Goal: Task Accomplishment & Management: Complete application form

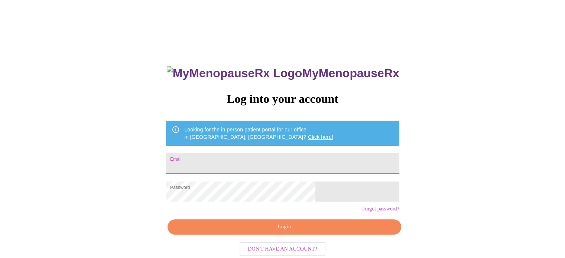
click at [322, 156] on input "Email" at bounding box center [282, 164] width 233 height 21
type input "Caroline.Dickey.1980@gmail.com"
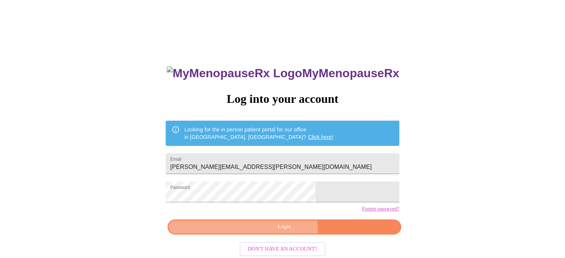
click at [284, 235] on button "Login" at bounding box center [284, 227] width 233 height 15
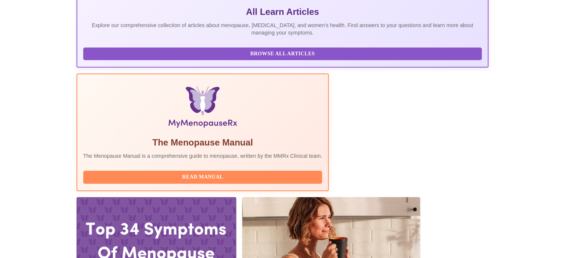
scroll to position [167, 0]
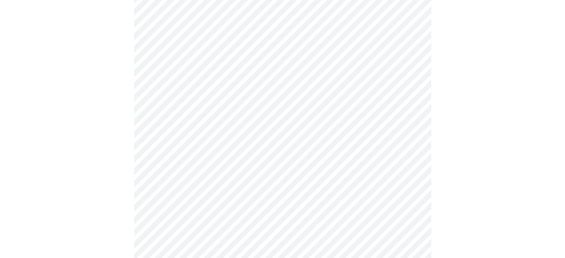
scroll to position [123, 0]
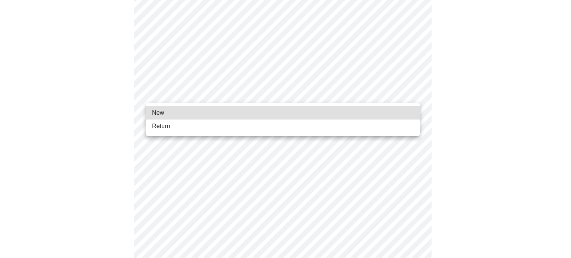
click at [346, 93] on body "MyMenopauseRx Appointments Messaging Labs Uploads Medications Community Refer a…" at bounding box center [285, 217] width 565 height 674
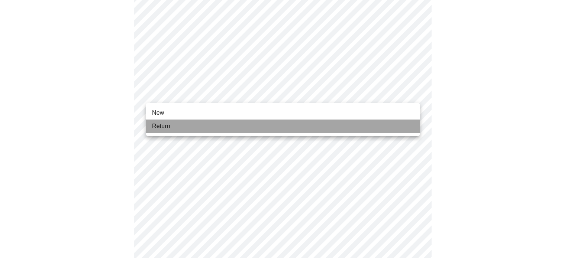
click at [333, 128] on li "Return" at bounding box center [283, 126] width 274 height 13
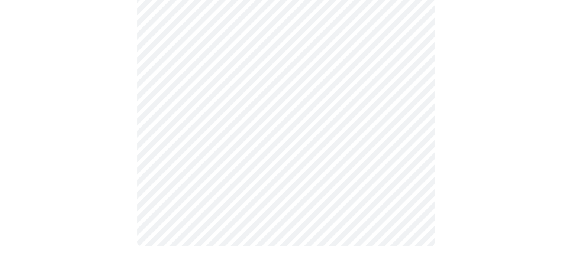
scroll to position [0, 0]
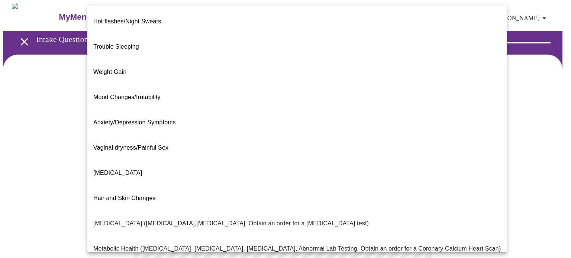
click at [412, 153] on body "MyMenopauseRx Appointments Messaging Labs Uploads Medications Community Refer a…" at bounding box center [285, 226] width 565 height 446
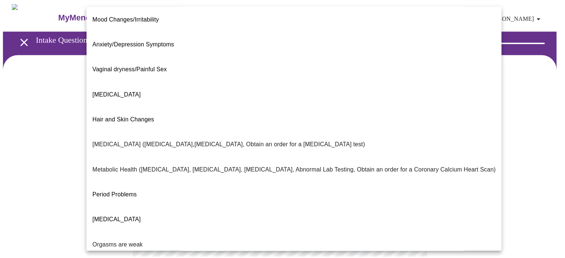
scroll to position [126, 0]
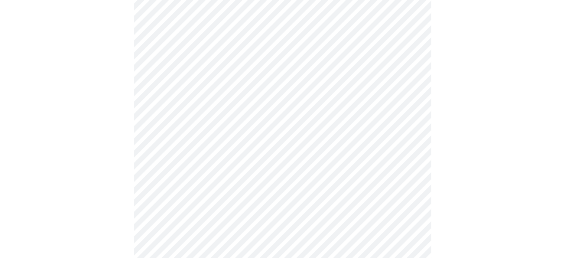
scroll to position [85, 0]
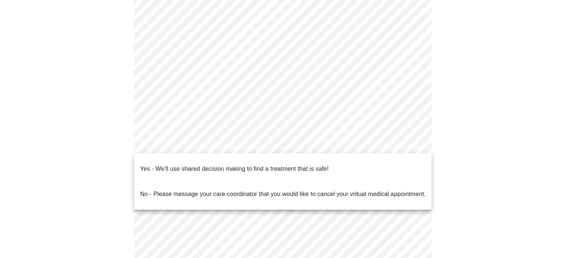
click at [414, 142] on body "MyMenopauseRx Appointments Messaging Labs Uploads Medications Community Refer a…" at bounding box center [285, 139] width 565 height 442
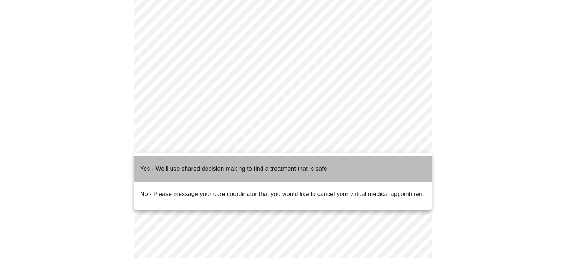
click at [294, 165] on p "Yes - We'll use shared decision making to find a treatment that is safe!" at bounding box center [234, 169] width 188 height 9
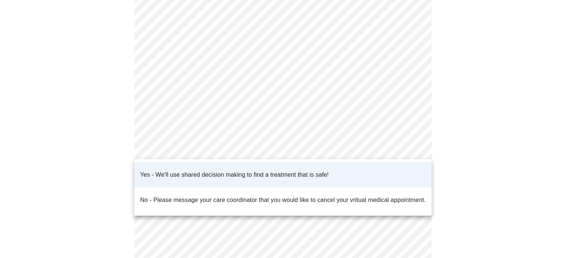
click at [412, 148] on body "MyMenopauseRx Appointments Messaging Labs Uploads Medications Community Refer a…" at bounding box center [285, 137] width 565 height 438
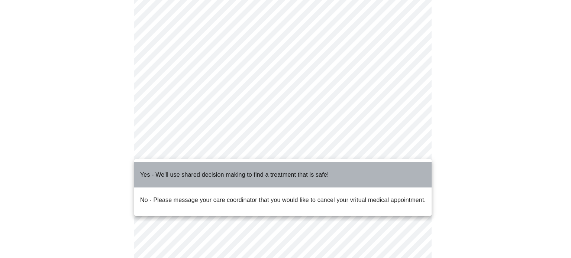
click at [380, 172] on li "Yes - We'll use shared decision making to find a treatment that is safe!" at bounding box center [282, 174] width 297 height 25
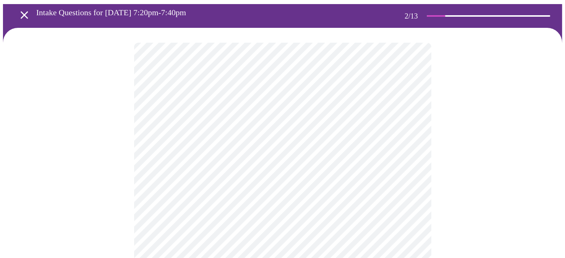
scroll to position [0, 0]
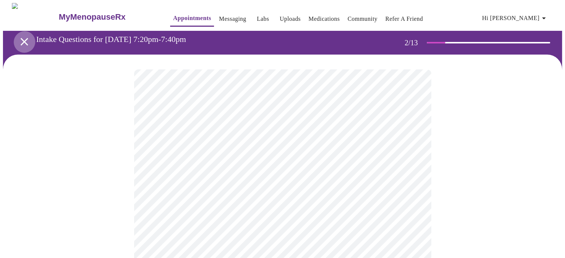
click at [20, 38] on icon "open drawer" at bounding box center [23, 41] width 7 height 7
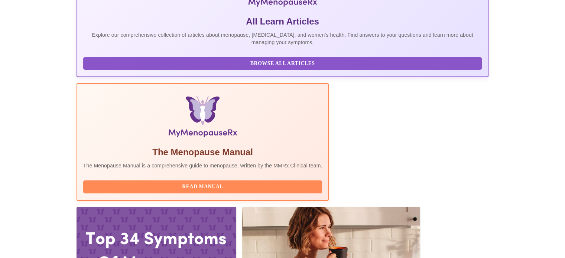
scroll to position [156, 0]
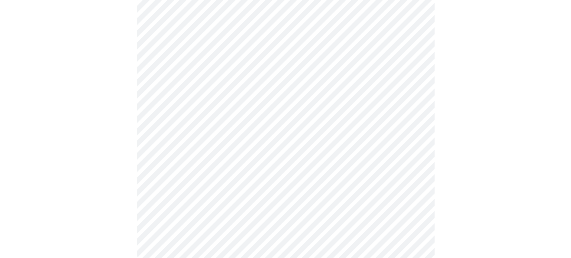
scroll to position [172, 0]
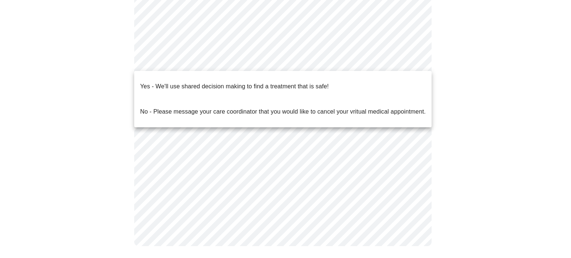
click at [415, 62] on body "MyMenopauseRx Appointments Messaging Labs Uploads Medications Community Refer a…" at bounding box center [285, 46] width 565 height 430
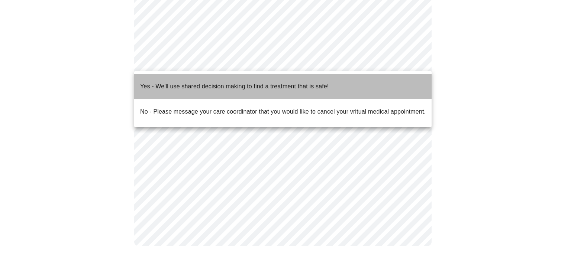
click at [327, 84] on p "Yes - We'll use shared decision making to find a treatment that is safe!" at bounding box center [234, 86] width 188 height 9
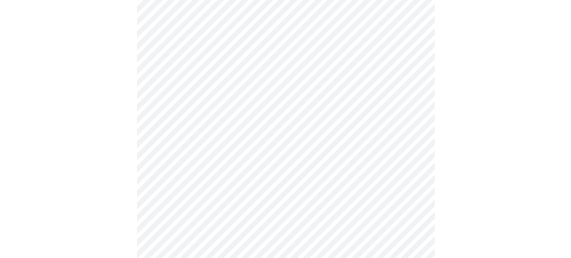
scroll to position [72, 0]
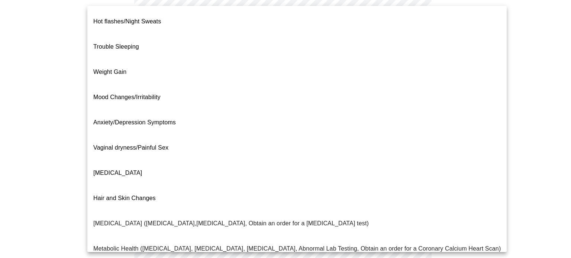
click at [410, 78] on body "MyMenopauseRx Appointments Messaging Labs Uploads Medications Community Refer a…" at bounding box center [285, 143] width 565 height 426
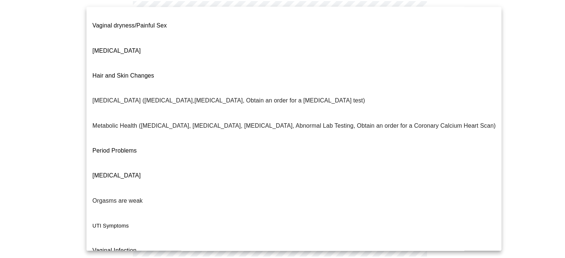
scroll to position [126, 0]
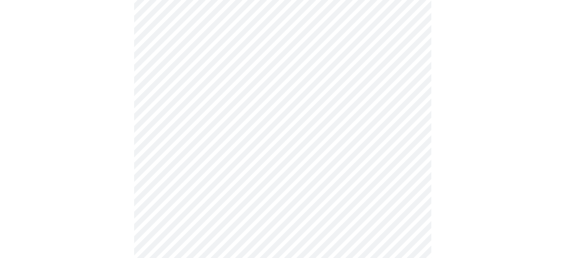
scroll to position [103, 0]
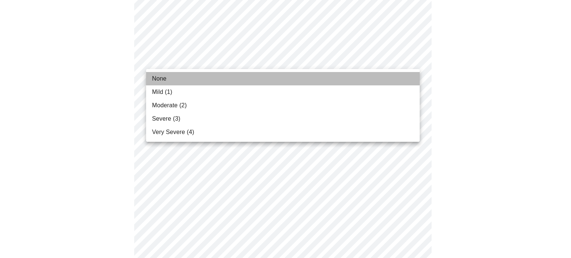
click at [336, 83] on li "None" at bounding box center [283, 78] width 274 height 13
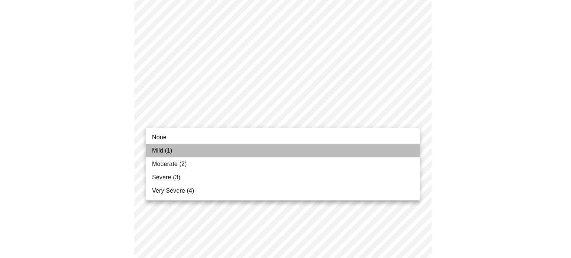
click at [280, 150] on li "Mild (1)" at bounding box center [283, 150] width 274 height 13
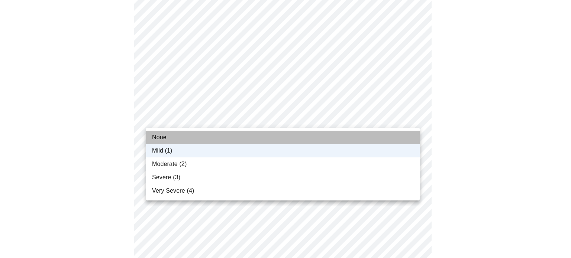
click at [291, 141] on li "None" at bounding box center [283, 137] width 274 height 13
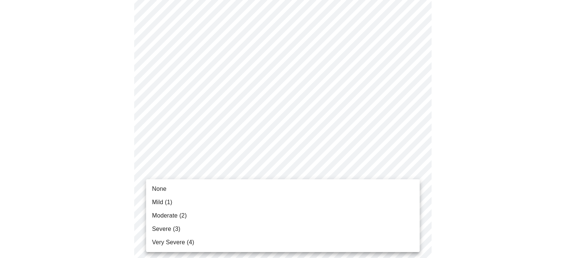
click at [215, 207] on li "Mild (1)" at bounding box center [283, 202] width 274 height 13
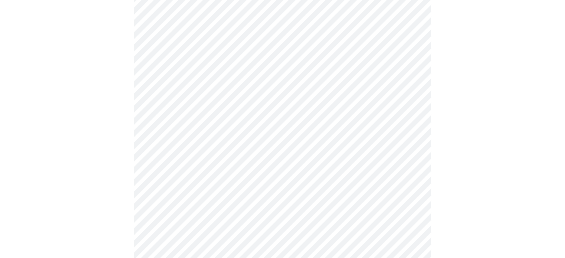
scroll to position [327, 0]
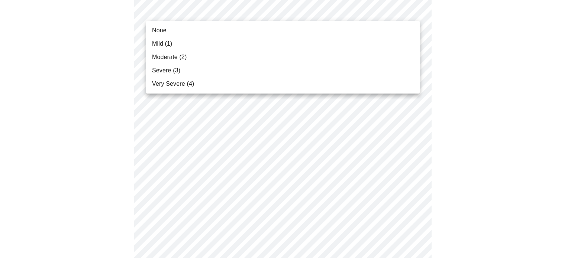
click at [411, 6] on body "MyMenopauseRx Appointments Messaging Labs Uploads Medications Community Refer a…" at bounding box center [285, 154] width 565 height 957
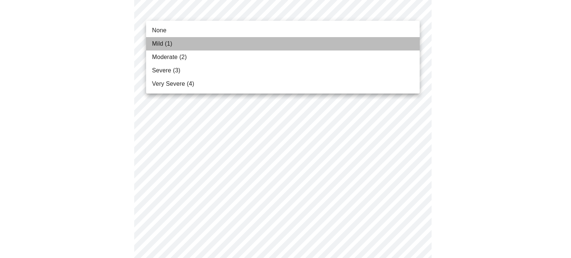
click at [201, 42] on li "Mild (1)" at bounding box center [283, 43] width 274 height 13
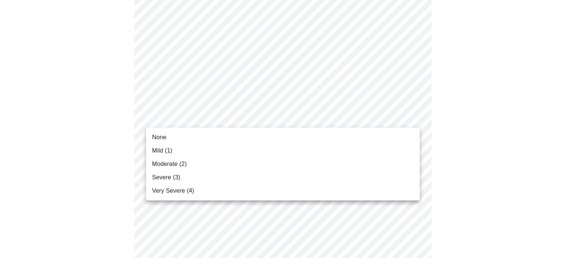
click at [274, 114] on body "MyMenopauseRx Appointments Messaging Labs Uploads Medications Community Refer a…" at bounding box center [285, 149] width 565 height 947
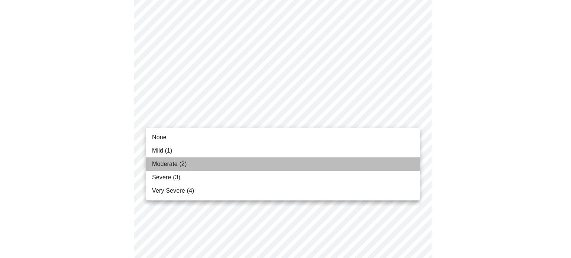
click at [213, 164] on li "Moderate (2)" at bounding box center [283, 164] width 274 height 13
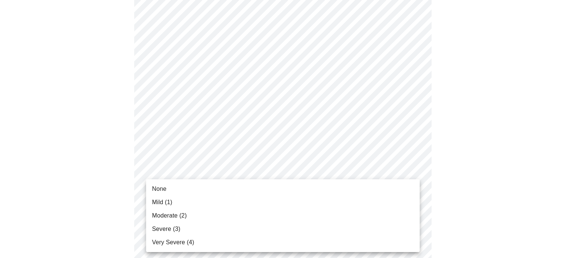
click at [415, 177] on body "MyMenopauseRx Appointments Messaging Labs Uploads Medications Community Refer a…" at bounding box center [285, 144] width 565 height 936
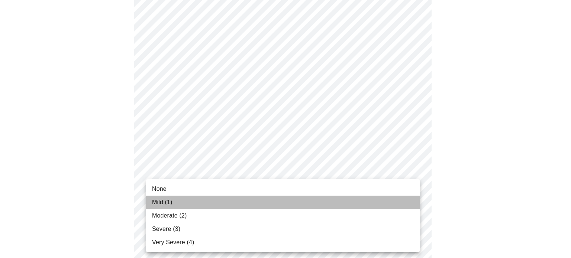
click at [285, 204] on li "Mild (1)" at bounding box center [283, 202] width 274 height 13
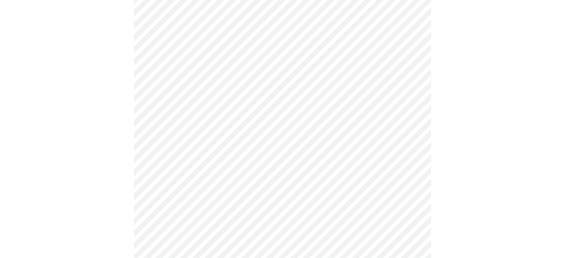
scroll to position [485, 0]
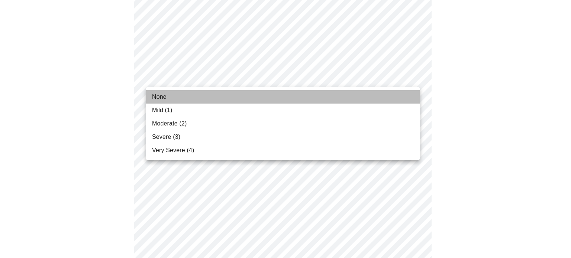
click at [354, 96] on li "None" at bounding box center [283, 96] width 274 height 13
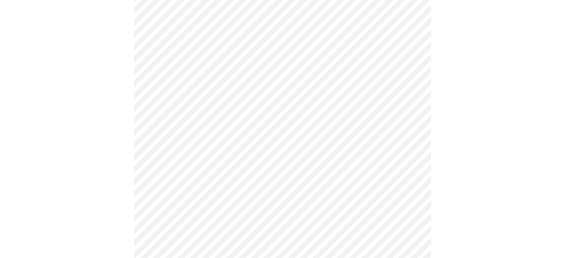
scroll to position [575, 0]
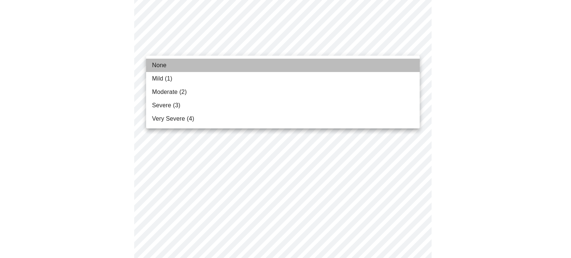
click at [244, 70] on li "None" at bounding box center [283, 65] width 274 height 13
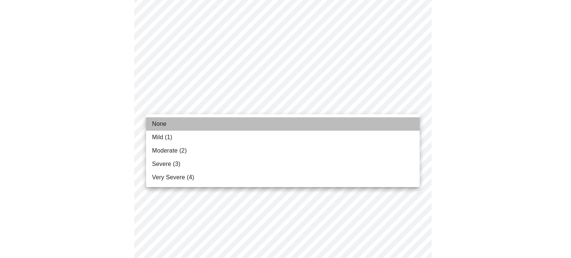
click at [273, 122] on li "None" at bounding box center [283, 123] width 274 height 13
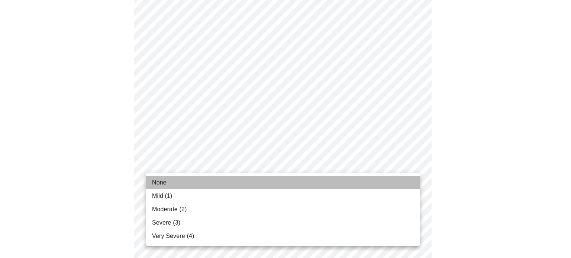
click at [285, 186] on li "None" at bounding box center [283, 182] width 274 height 13
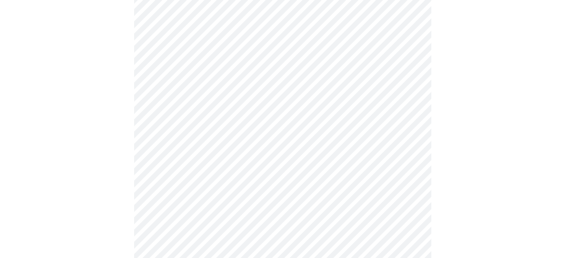
scroll to position [247, 0]
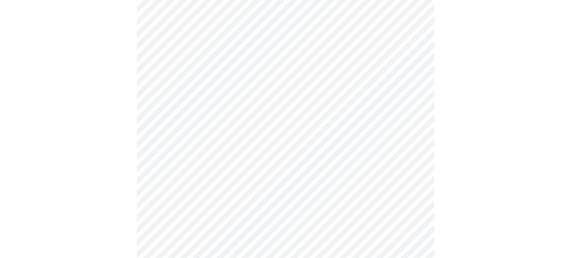
click at [402, 131] on body "MyMenopauseRx Appointments Messaging Labs Uploads Medications Community Refer a…" at bounding box center [285, 198] width 565 height 884
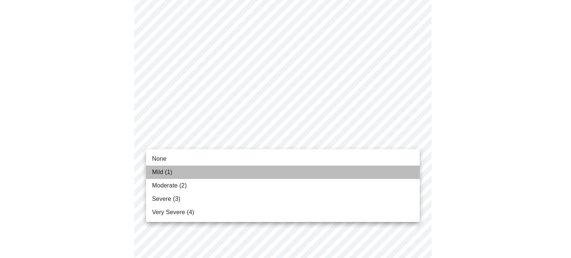
click at [349, 167] on li "Mild (1)" at bounding box center [283, 172] width 274 height 13
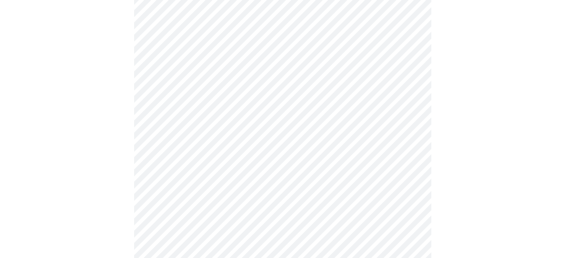
scroll to position [384, 0]
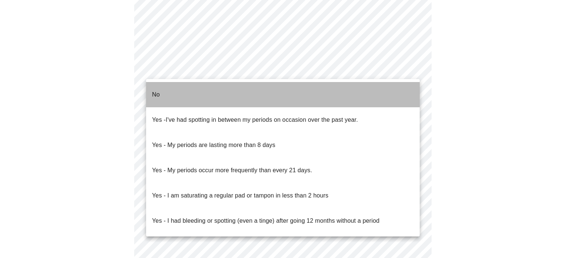
click at [298, 96] on li "No" at bounding box center [283, 94] width 274 height 25
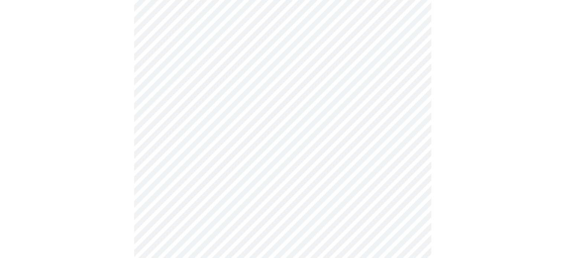
click at [298, 96] on ul "No Yes - I've had spotting in between my periods on occasion over the past year…" at bounding box center [282, 123] width 205 height 89
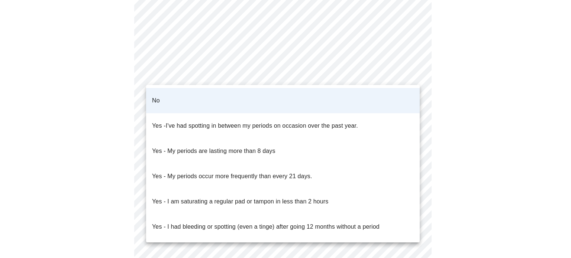
click at [515, 54] on div at bounding box center [285, 129] width 571 height 258
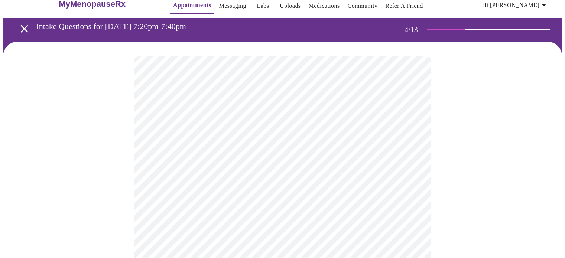
scroll to position [0, 0]
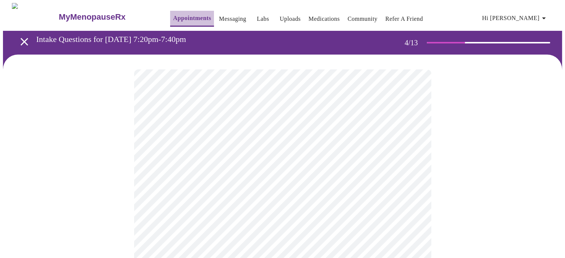
click at [177, 14] on link "Appointments" at bounding box center [192, 18] width 38 height 10
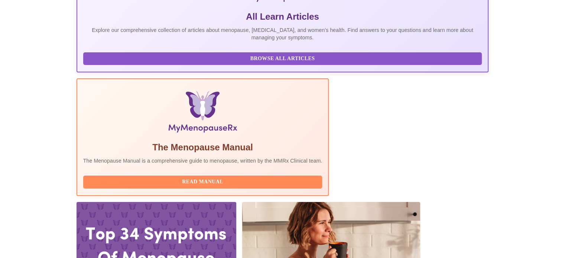
scroll to position [159, 0]
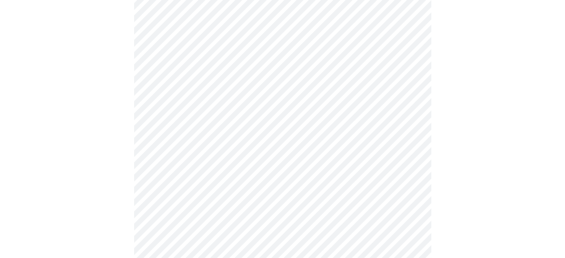
scroll to position [411, 0]
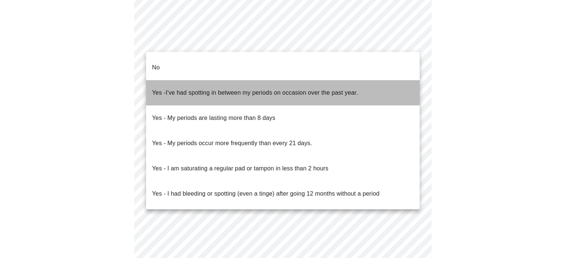
click at [283, 90] on span "I've had spotting in between my periods on occasion over the past year." at bounding box center [262, 93] width 192 height 6
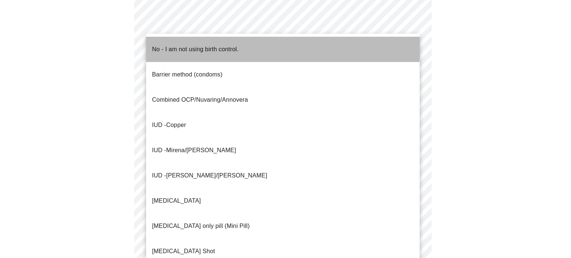
click at [267, 44] on li "No - I am not using birth control." at bounding box center [283, 49] width 274 height 25
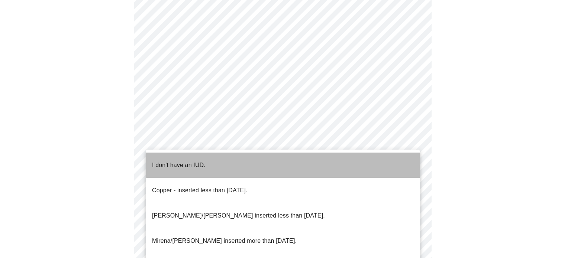
click at [291, 162] on li "I don't have an IUD." at bounding box center [283, 165] width 274 height 25
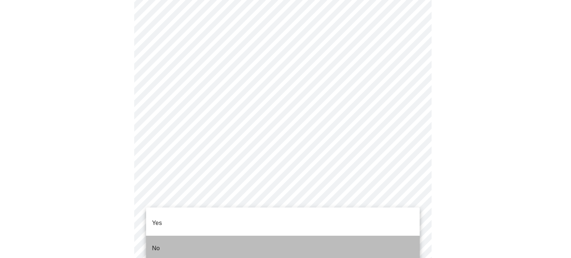
click at [261, 239] on li "No" at bounding box center [283, 248] width 274 height 25
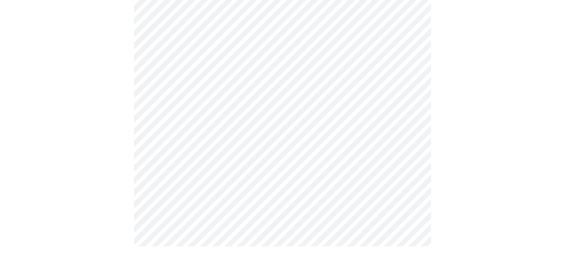
scroll to position [0, 0]
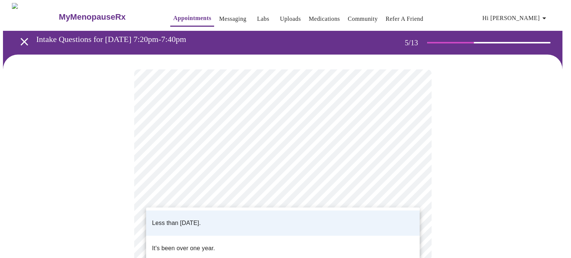
click at [495, 181] on div at bounding box center [285, 129] width 571 height 258
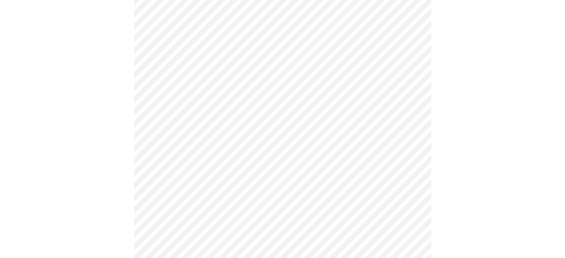
scroll to position [158, 0]
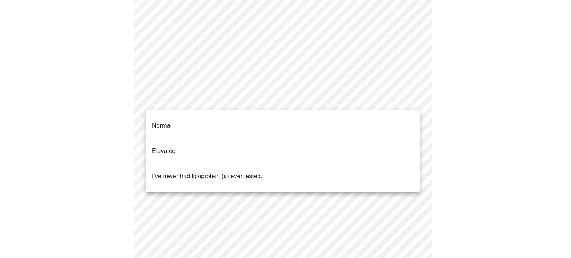
click at [409, 99] on body "MyMenopauseRx Appointments Messaging Labs Uploads Medications Community Refer a…" at bounding box center [285, 119] width 565 height 549
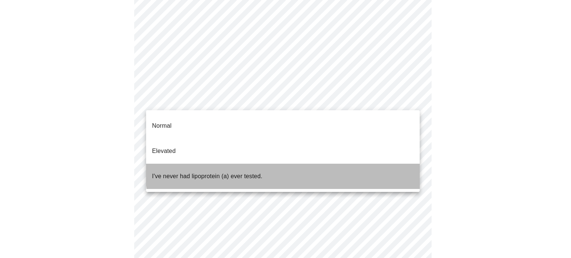
click at [355, 164] on li "I've never had lipoprotein (a) ever tested." at bounding box center [283, 176] width 274 height 25
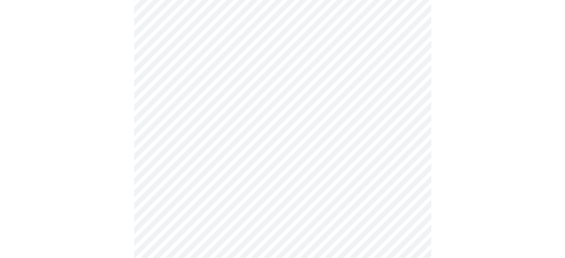
scroll to position [1947, 0]
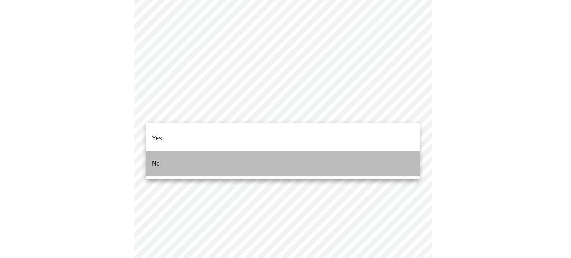
click at [320, 163] on li "No" at bounding box center [283, 163] width 274 height 25
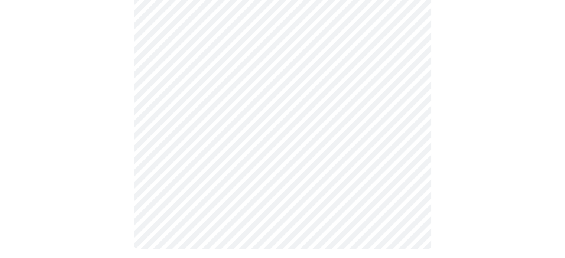
scroll to position [381, 0]
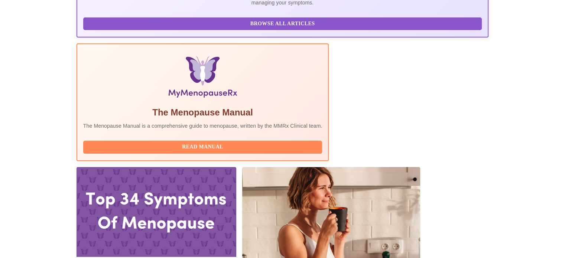
scroll to position [207, 0]
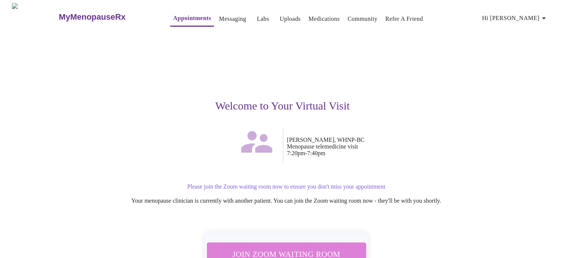
click at [320, 248] on span "Join Zoom Waiting Room" at bounding box center [286, 255] width 140 height 14
